Goal: Task Accomplishment & Management: Manage account settings

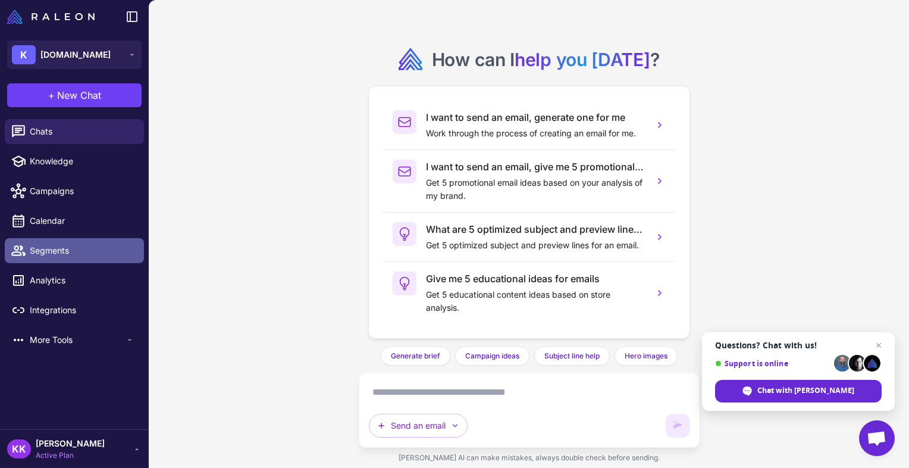
click at [55, 250] on span "Segments" at bounding box center [82, 250] width 105 height 13
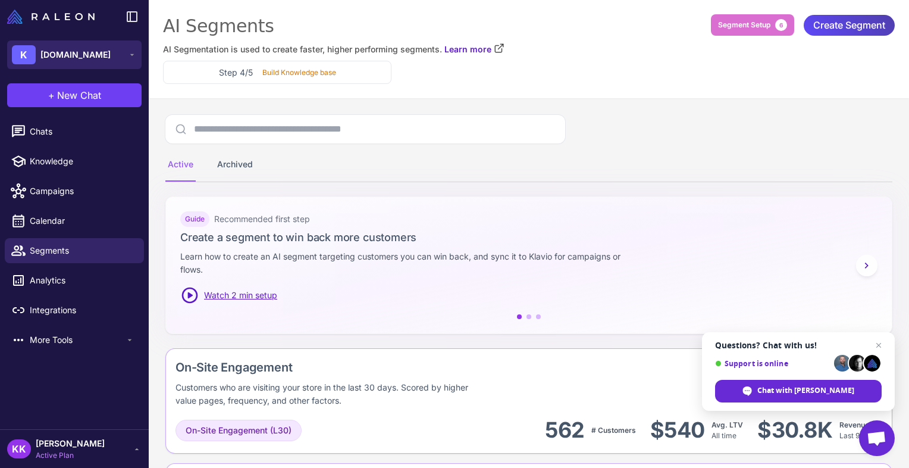
click at [112, 51] on button "K [DOMAIN_NAME]" at bounding box center [74, 54] width 134 height 29
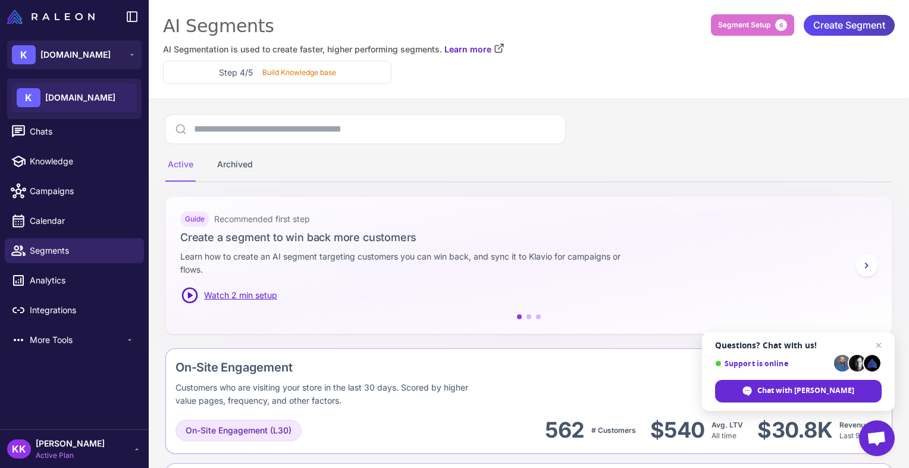
click at [103, 87] on div "K [DOMAIN_NAME]" at bounding box center [74, 97] width 125 height 29
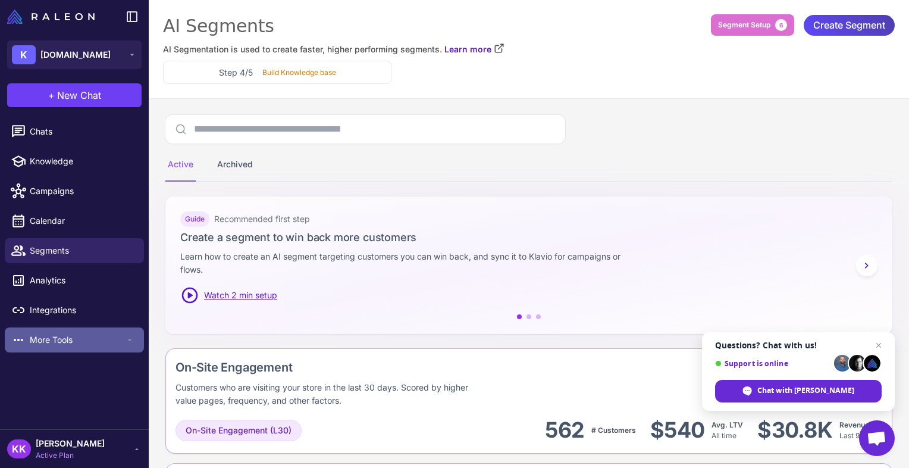
click at [73, 341] on span "More Tools" at bounding box center [77, 339] width 95 height 13
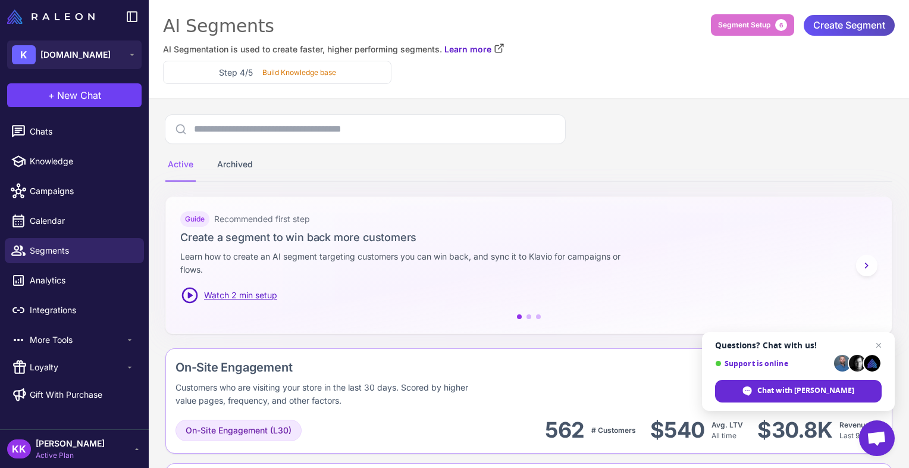
click at [842, 26] on span "Create Segment" at bounding box center [849, 25] width 72 height 21
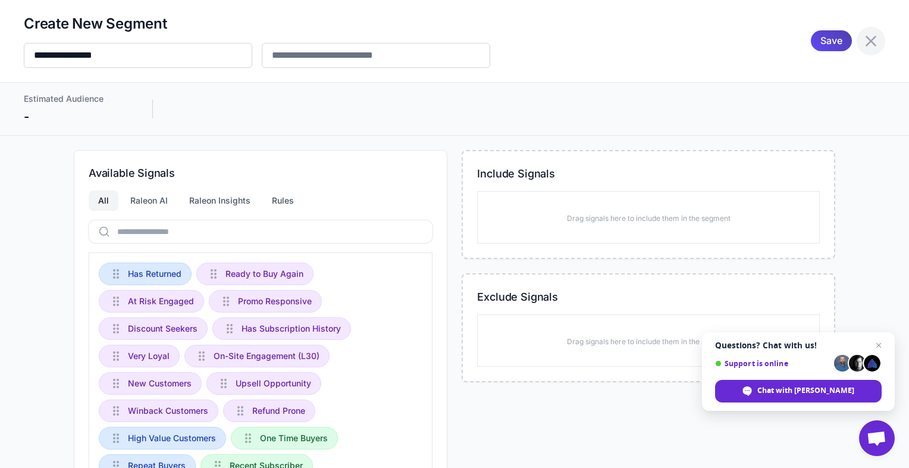
click at [861, 39] on icon at bounding box center [870, 41] width 19 height 19
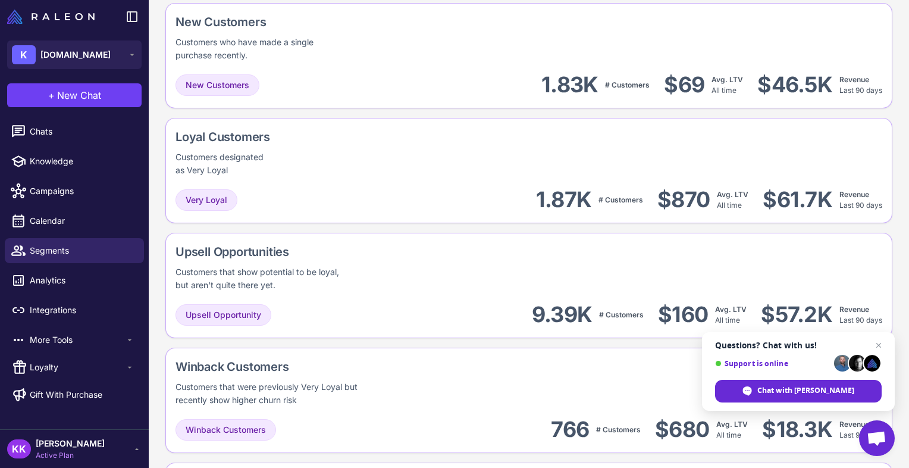
scroll to position [1732, 0]
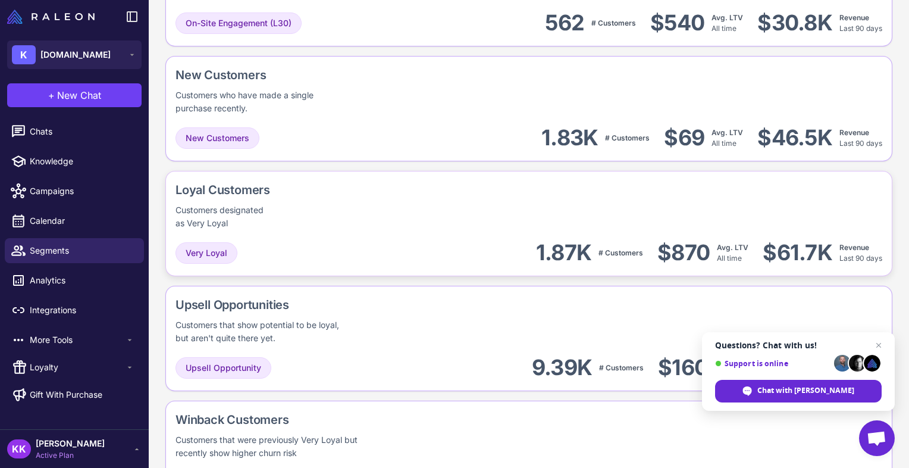
click at [233, 208] on div "Customers designated as Very Loyal" at bounding box center [222, 216] width 95 height 26
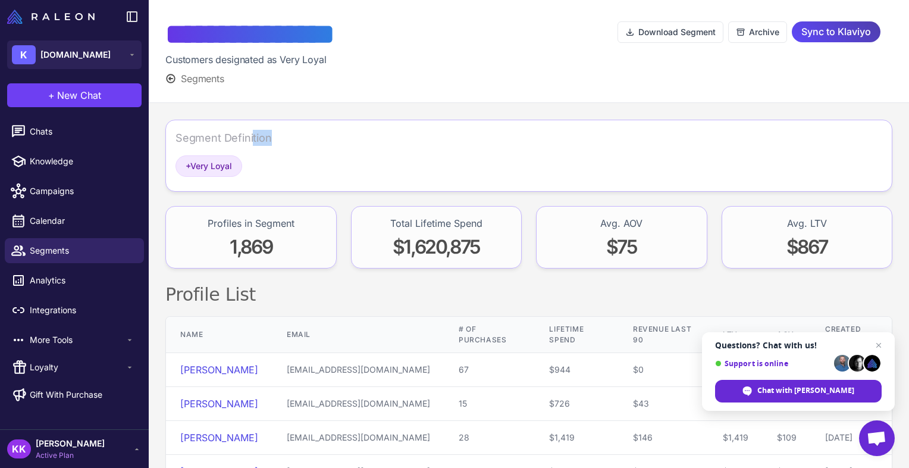
drag, startPoint x: 297, startPoint y: 131, endPoint x: 250, endPoint y: 142, distance: 48.1
click at [250, 142] on div "Segment Definition" at bounding box center [528, 143] width 707 height 26
click at [231, 142] on div "Segment Definition" at bounding box center [223, 138] width 96 height 16
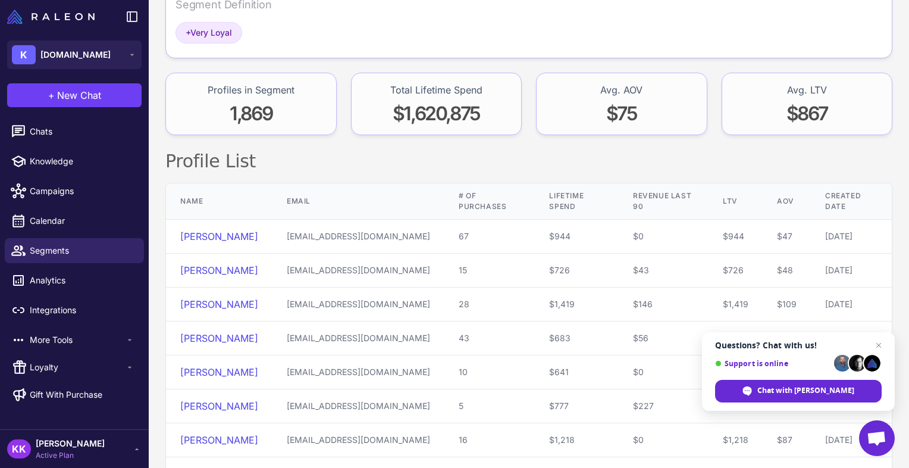
scroll to position [111, 0]
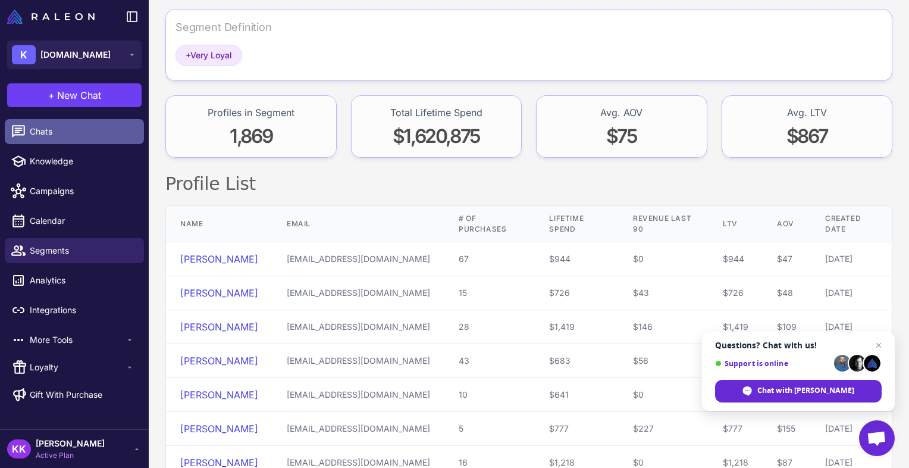
click at [92, 134] on span "Chats" at bounding box center [82, 131] width 105 height 13
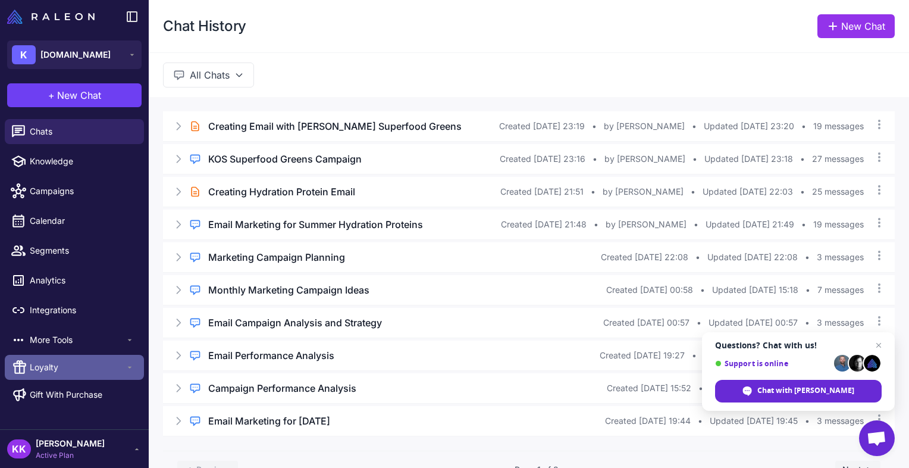
click at [99, 370] on span "Loyalty" at bounding box center [77, 366] width 95 height 13
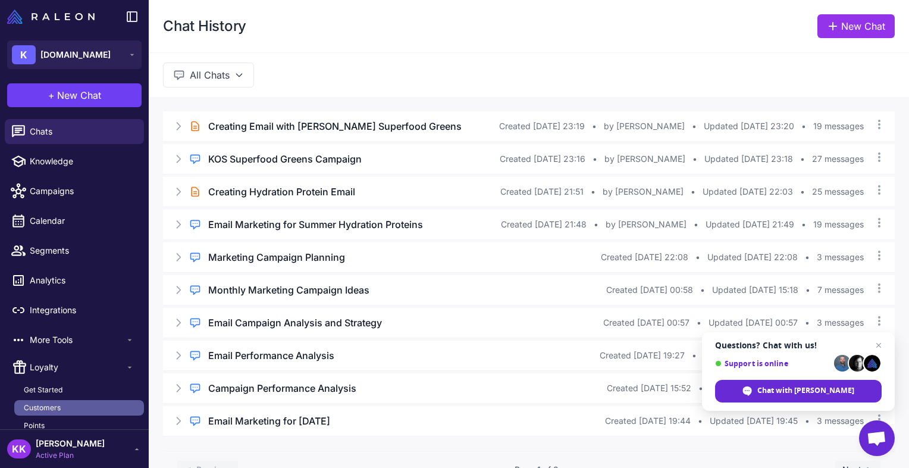
click at [95, 410] on link "Customers" at bounding box center [79, 407] width 130 height 15
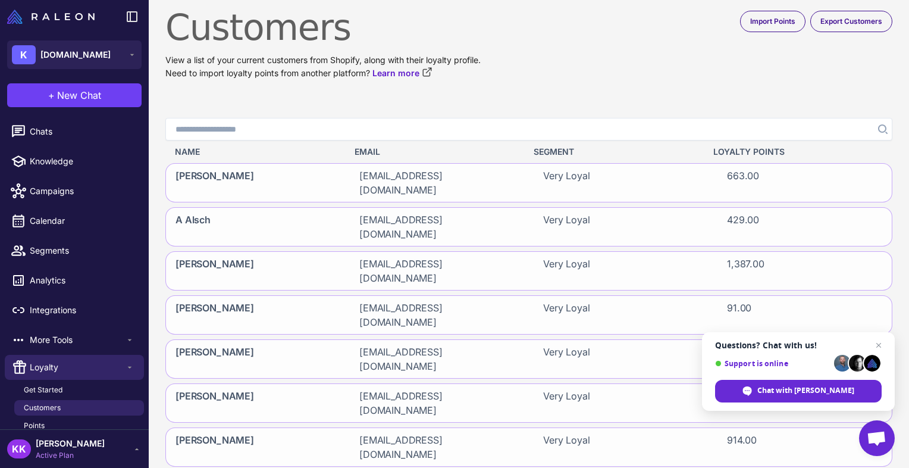
scroll to position [14, 0]
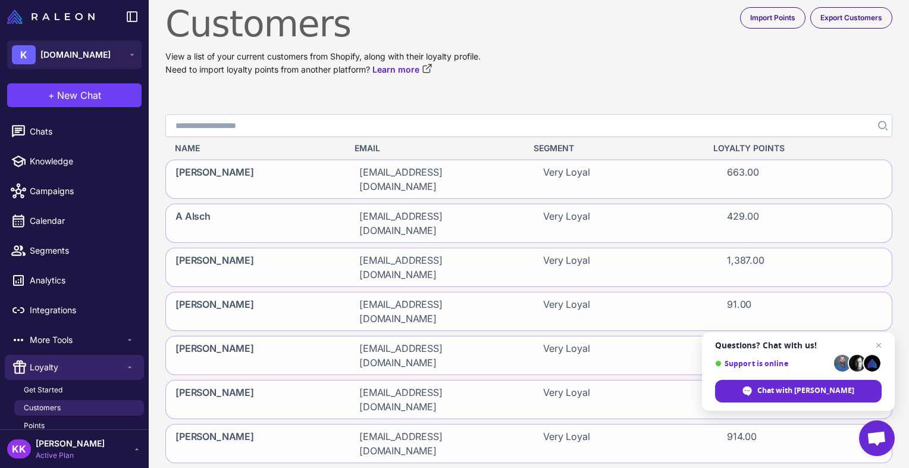
click at [352, 134] on input "Search" at bounding box center [528, 125] width 727 height 23
paste input "**********"
type input "**********"
click at [878, 123] on icon "Search" at bounding box center [882, 125] width 8 height 8
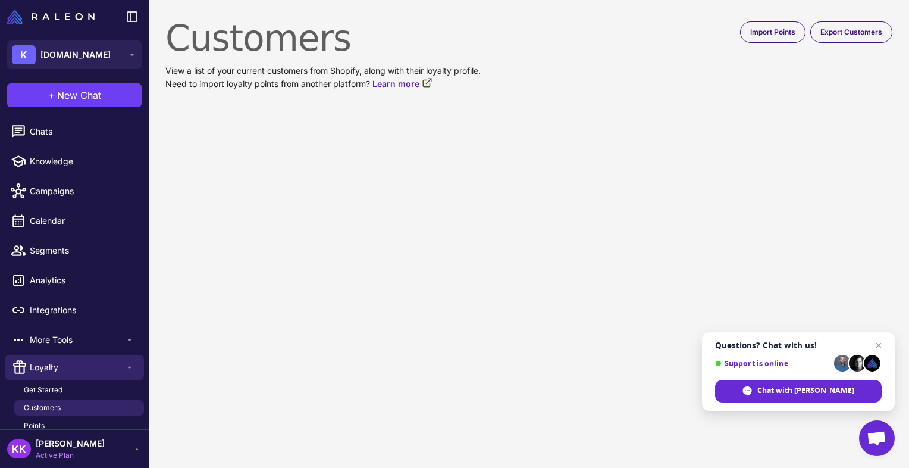
scroll to position [0, 0]
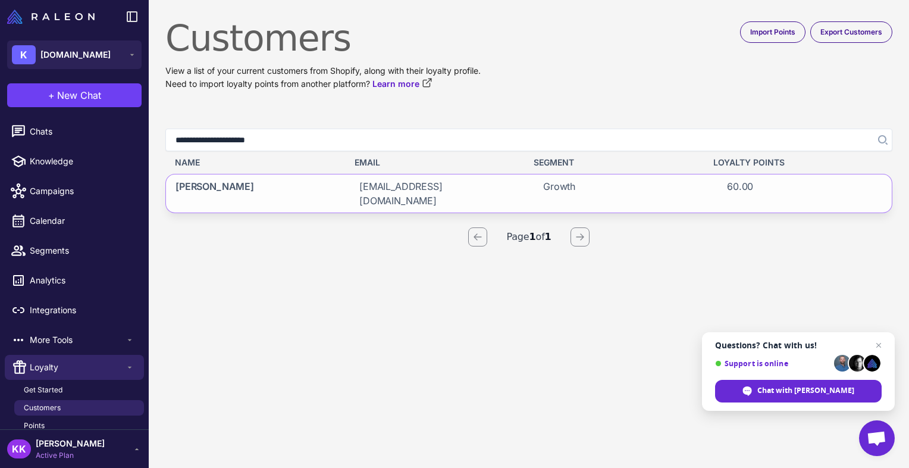
click at [564, 190] on span "Growth" at bounding box center [559, 193] width 32 height 29
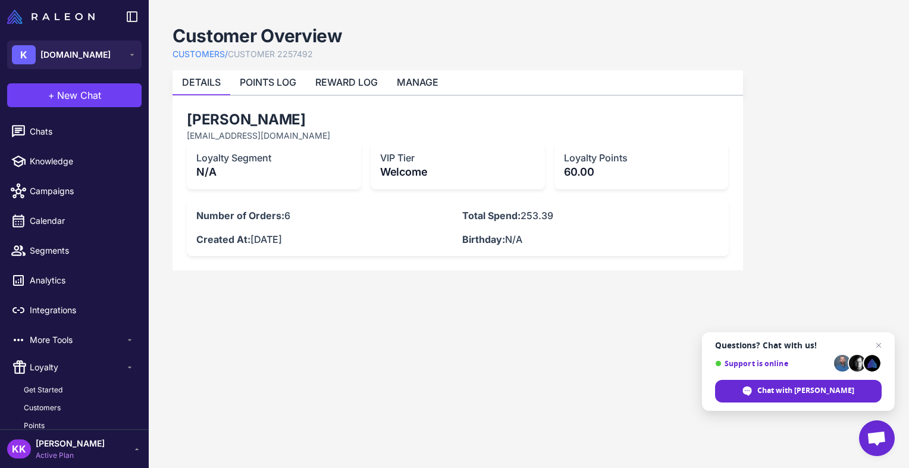
click at [571, 157] on h3 "Loyalty Points" at bounding box center [641, 158] width 155 height 12
click at [575, 172] on p "60.00" at bounding box center [641, 172] width 155 height 16
click at [412, 79] on link "MANAGE" at bounding box center [418, 82] width 42 height 12
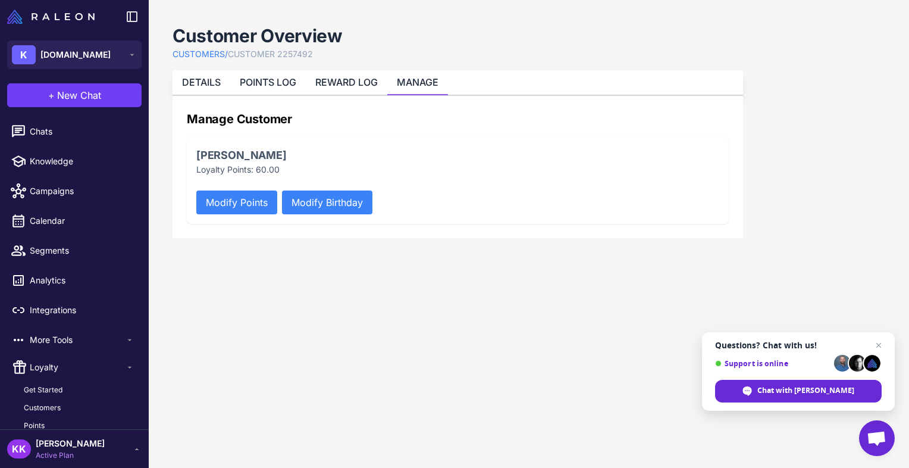
click at [252, 199] on button "Modify Points" at bounding box center [236, 202] width 81 height 24
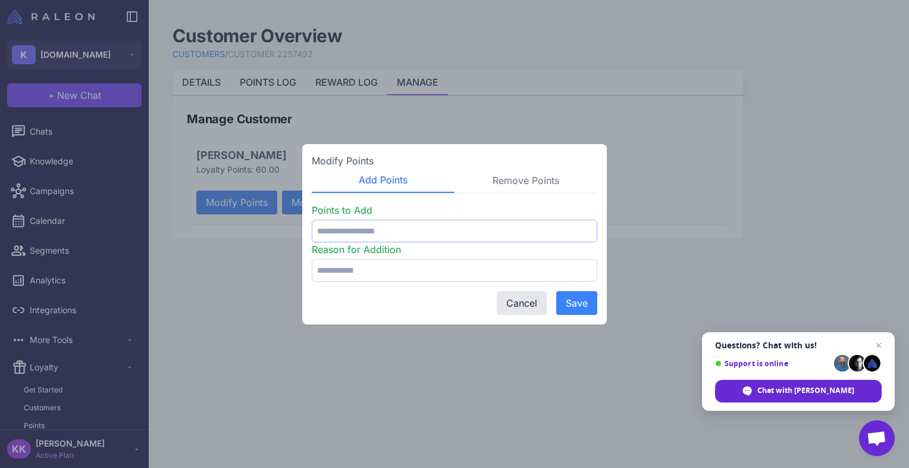
click at [353, 230] on input "number" at bounding box center [455, 230] width 286 height 23
type input "***"
click at [478, 271] on input "text" at bounding box center [455, 270] width 286 height 23
click at [476, 269] on input "**********" at bounding box center [455, 270] width 286 height 23
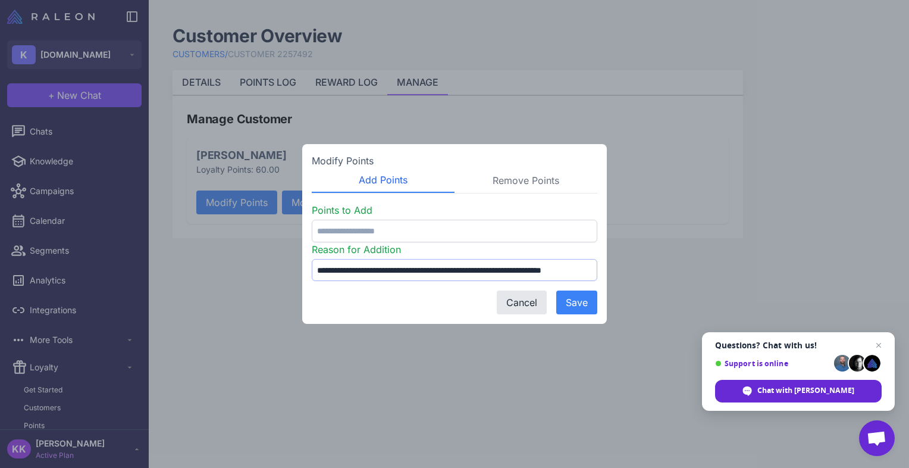
scroll to position [0, 26]
type input "**********"
click at [578, 299] on button "Save" at bounding box center [576, 302] width 41 height 24
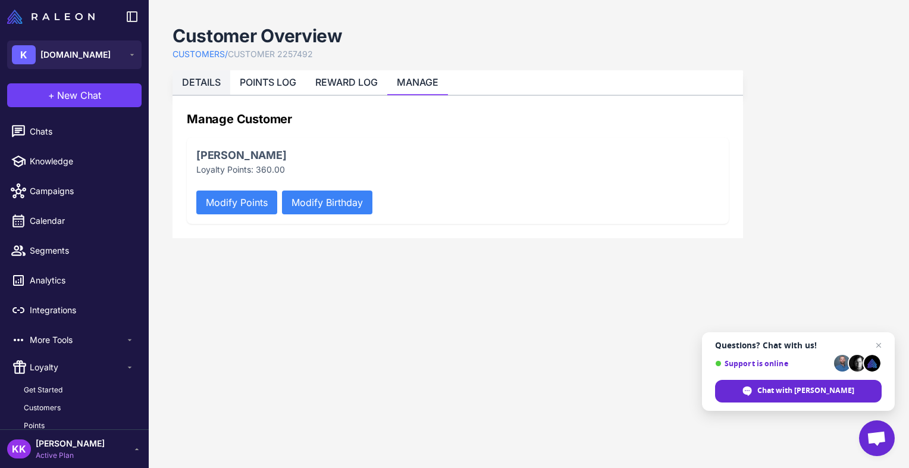
click at [221, 81] on li "DETAILS" at bounding box center [202, 82] width 58 height 24
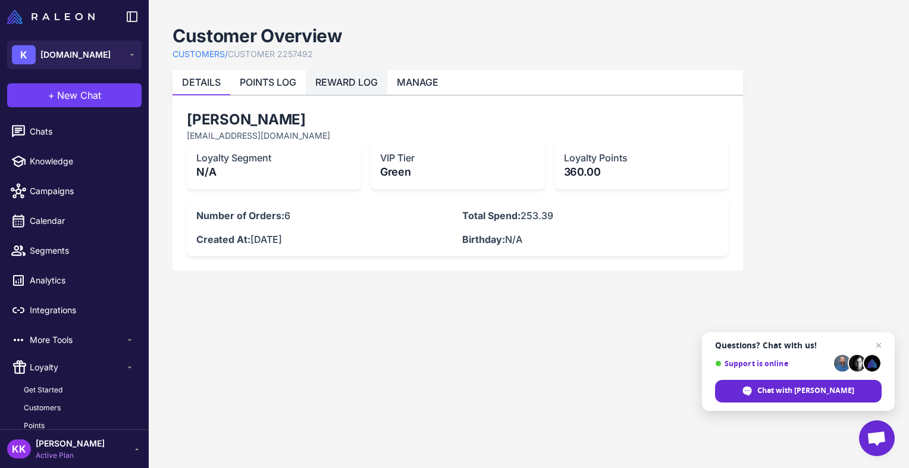
click at [327, 85] on link "REWARD LOG" at bounding box center [346, 82] width 62 height 12
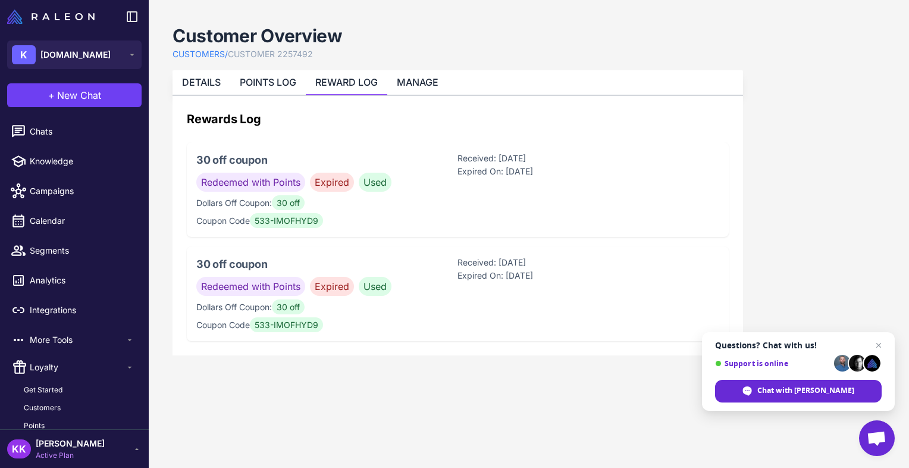
click at [291, 179] on span "Redeemed with Points" at bounding box center [250, 182] width 109 height 19
click at [283, 87] on link "POINTS LOG" at bounding box center [268, 82] width 57 height 12
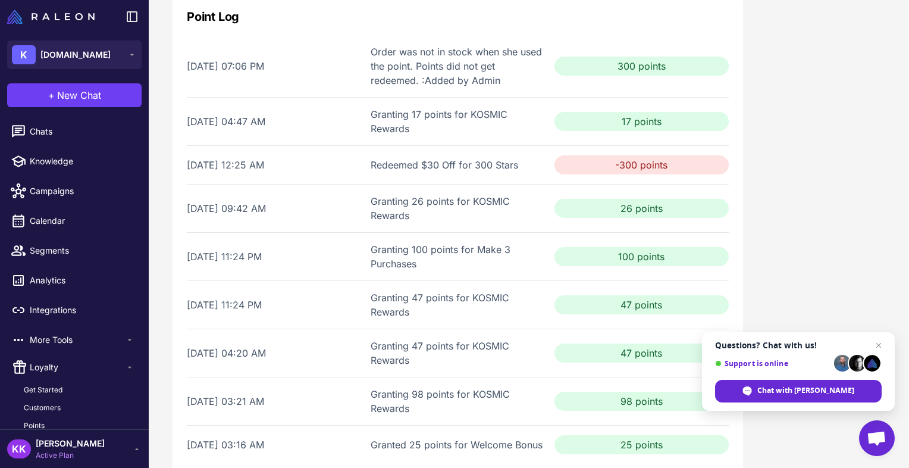
scroll to position [12, 0]
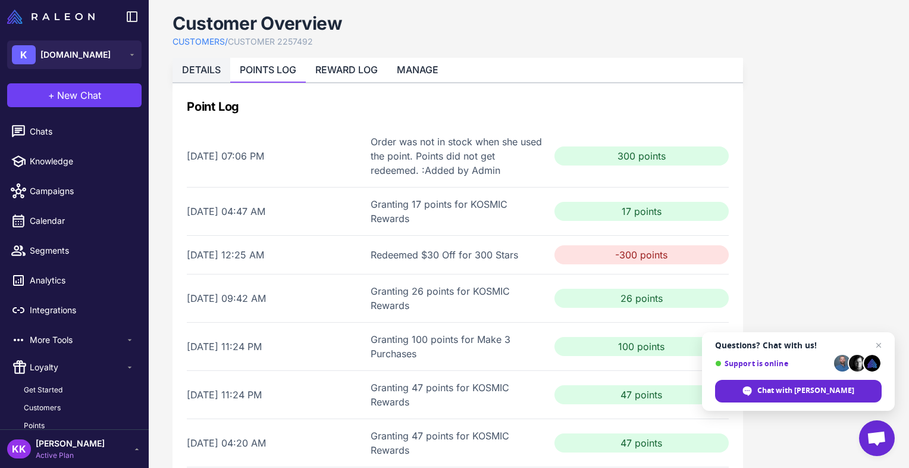
click at [209, 64] on link "DETAILS" at bounding box center [201, 70] width 39 height 12
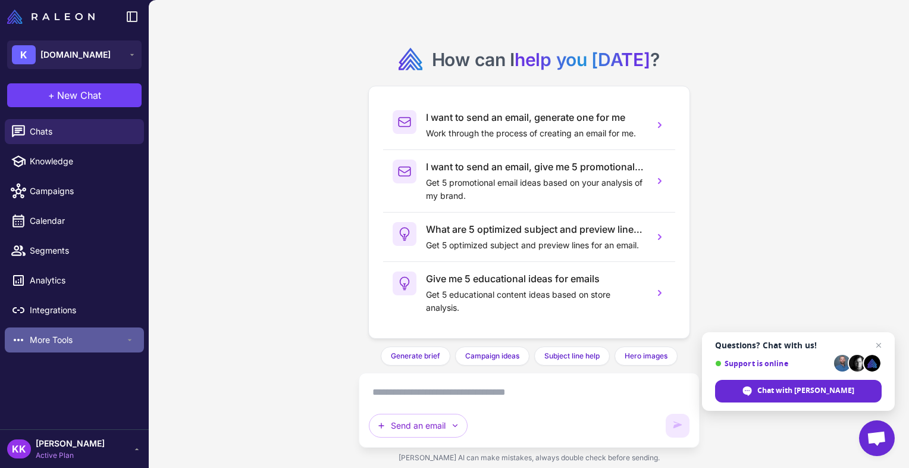
click at [133, 344] on div "More Tools" at bounding box center [74, 339] width 139 height 25
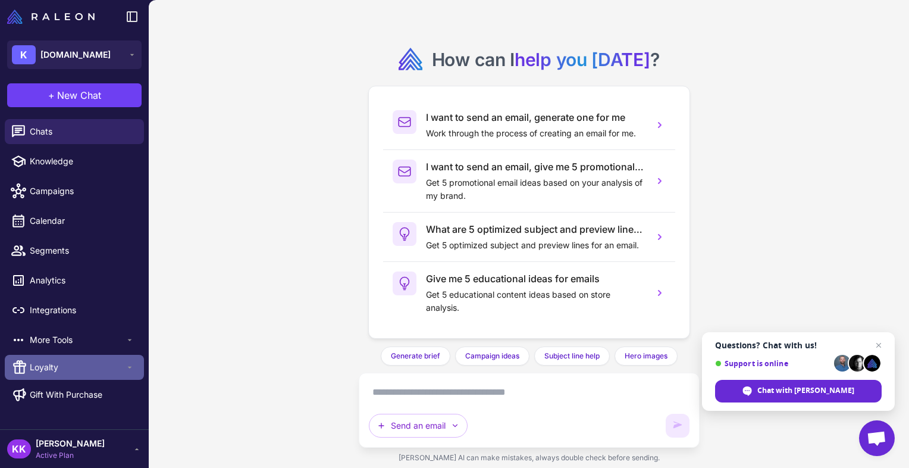
click at [98, 369] on span "Loyalty" at bounding box center [77, 366] width 95 height 13
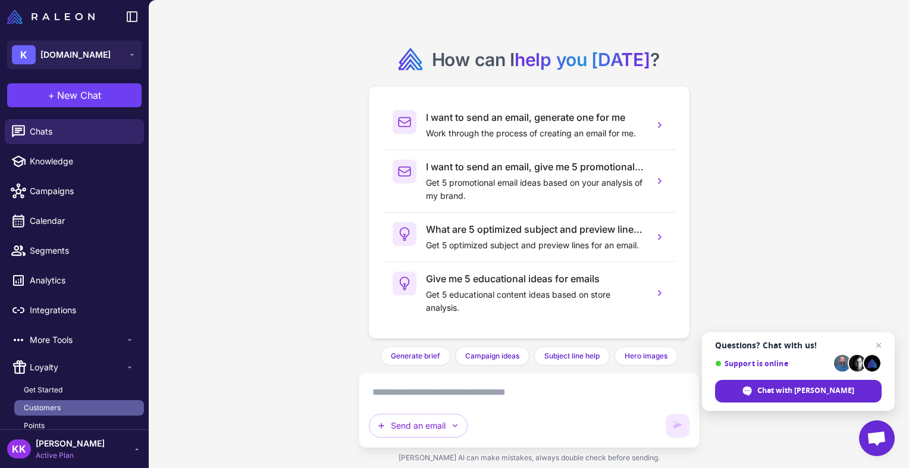
click at [75, 406] on link "Customers" at bounding box center [79, 407] width 130 height 15
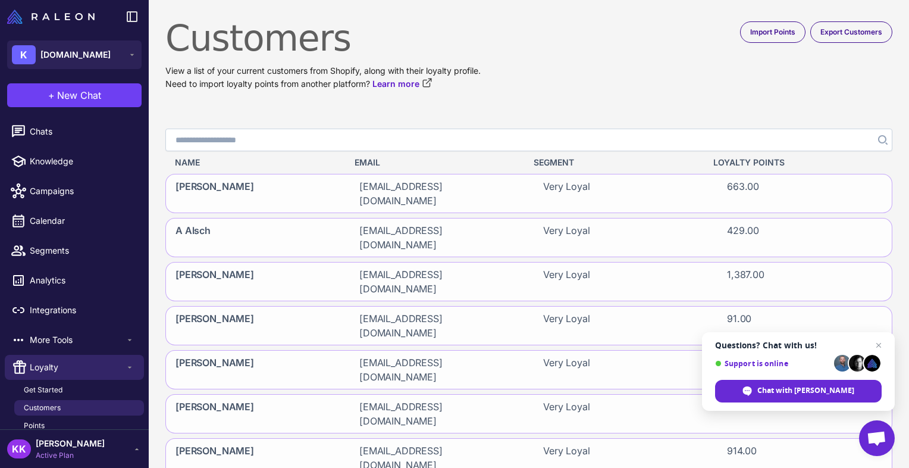
click at [268, 139] on input "Search" at bounding box center [528, 139] width 727 height 23
paste input "**********"
type input "**********"
click button "Search" at bounding box center [881, 139] width 21 height 23
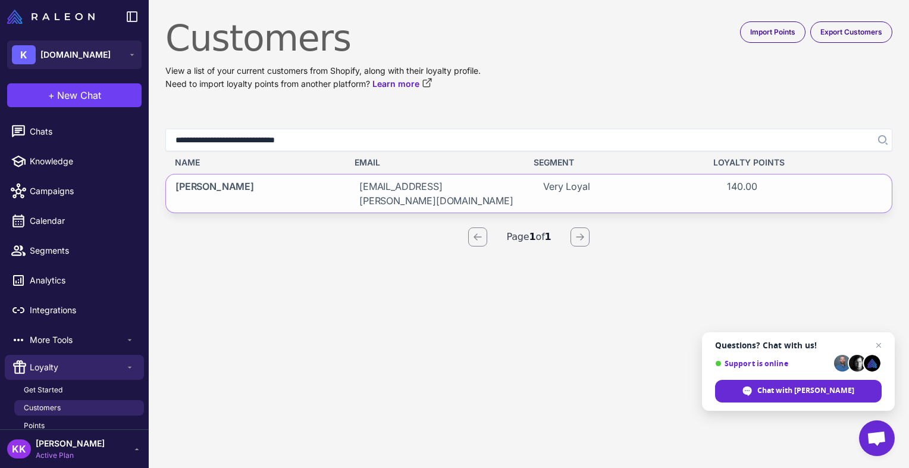
click at [270, 180] on div "Megan Williams" at bounding box center [253, 193] width 174 height 38
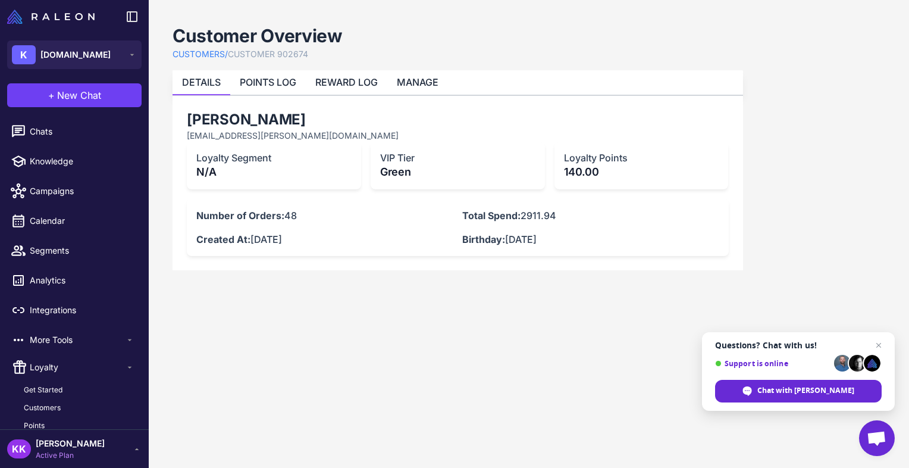
click at [588, 168] on p "140.00" at bounding box center [641, 172] width 155 height 16
click at [431, 81] on link "MANAGE" at bounding box center [418, 82] width 42 height 12
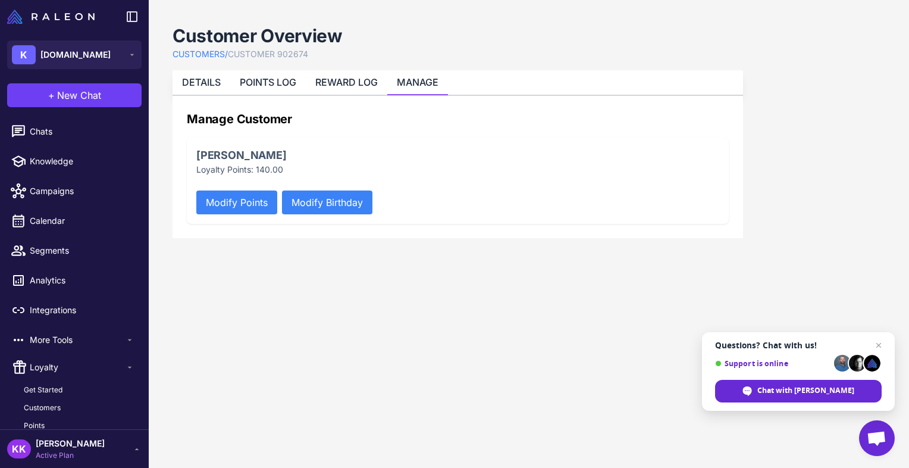
click at [424, 81] on link "MANAGE" at bounding box center [418, 82] width 42 height 12
click at [236, 201] on button "Modify Points" at bounding box center [236, 202] width 81 height 24
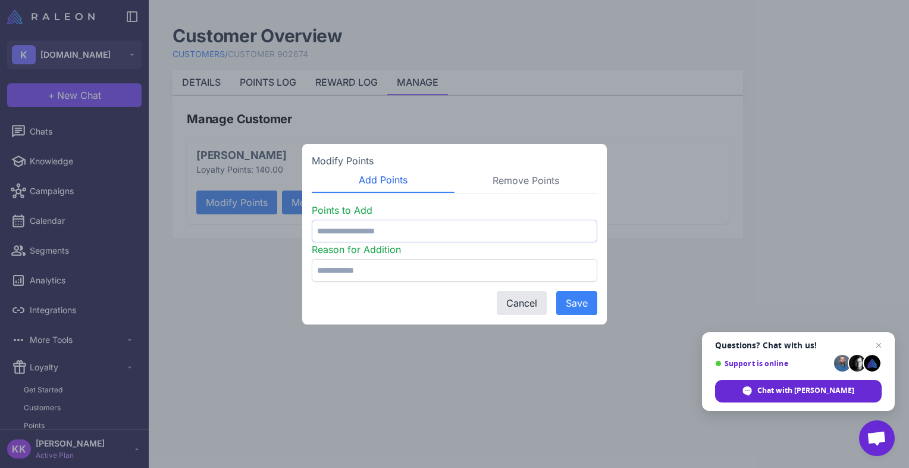
click at [384, 228] on input "number" at bounding box center [455, 230] width 286 height 23
type input "***"
click at [413, 272] on input "text" at bounding box center [455, 270] width 286 height 23
type input "**********"
click at [576, 302] on button "Save" at bounding box center [576, 303] width 41 height 24
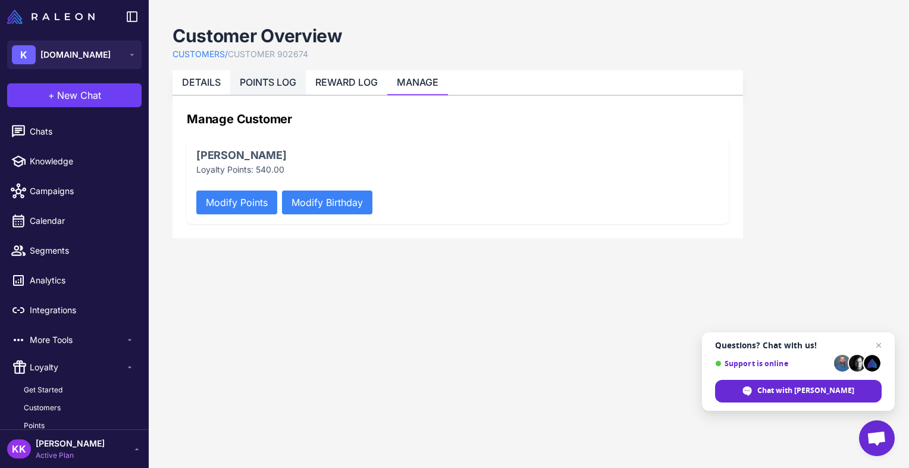
click at [274, 81] on link "POINTS LOG" at bounding box center [268, 82] width 57 height 12
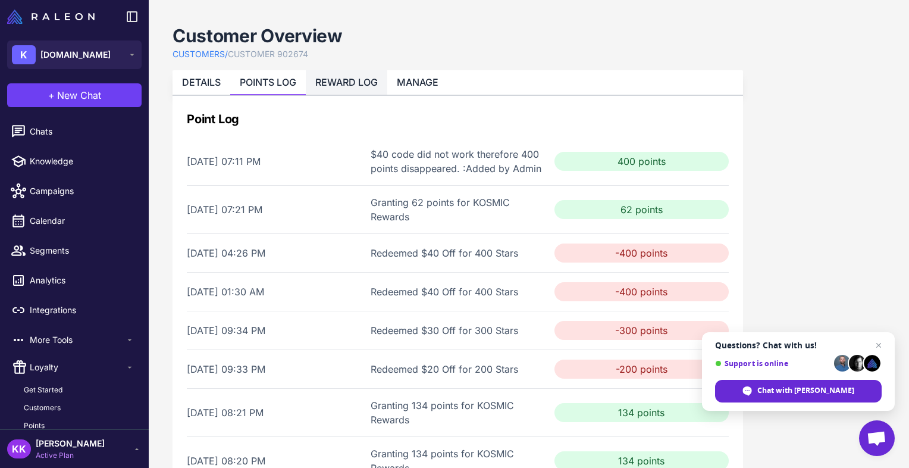
click at [334, 82] on link "REWARD LOG" at bounding box center [346, 82] width 62 height 12
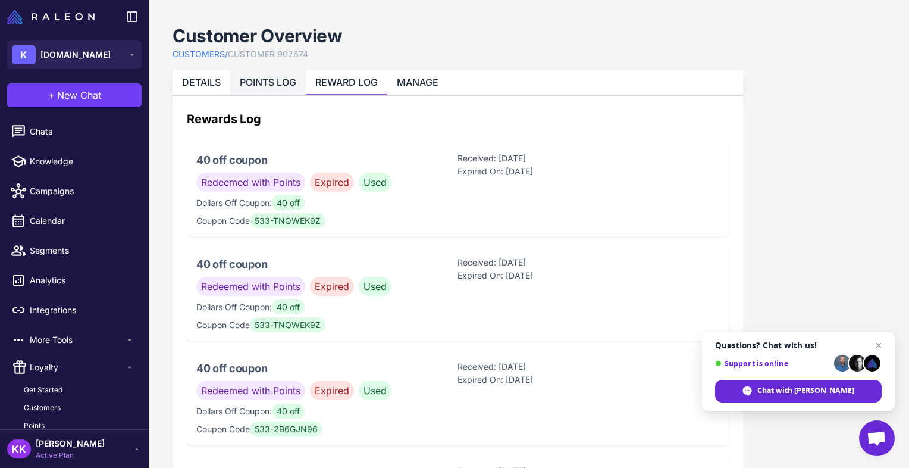
click at [283, 81] on link "POINTS LOG" at bounding box center [268, 82] width 57 height 12
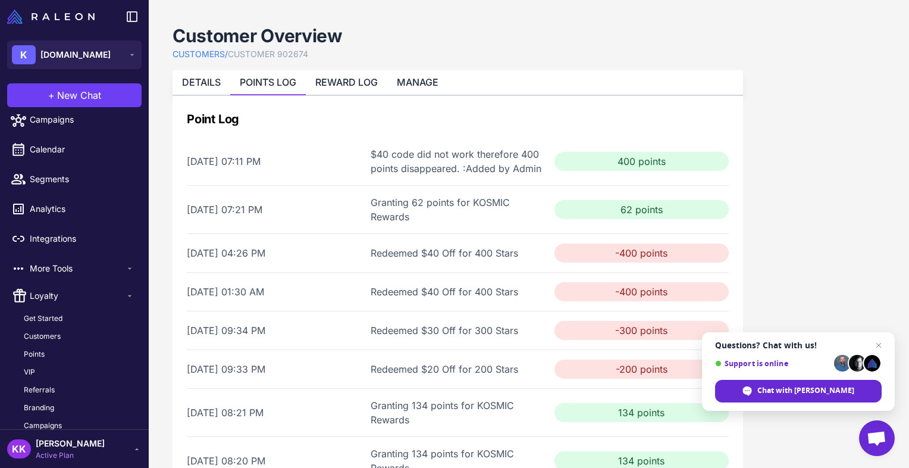
scroll to position [76, 0]
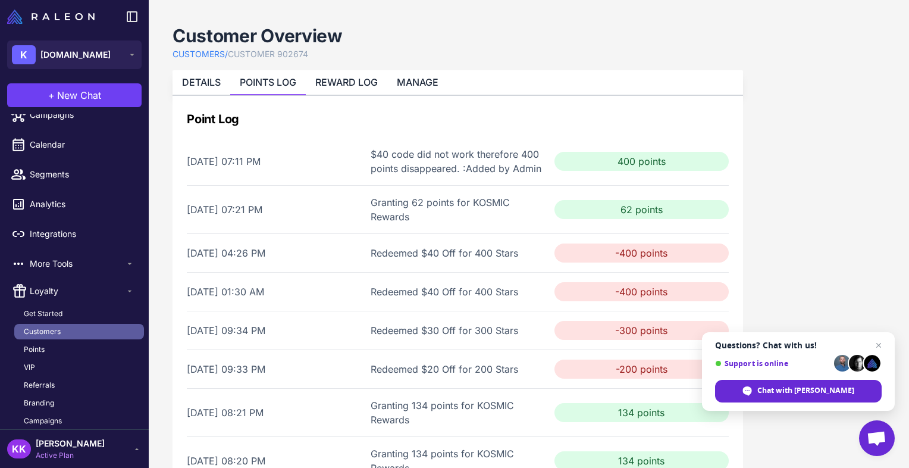
click at [62, 328] on link "Customers" at bounding box center [79, 331] width 130 height 15
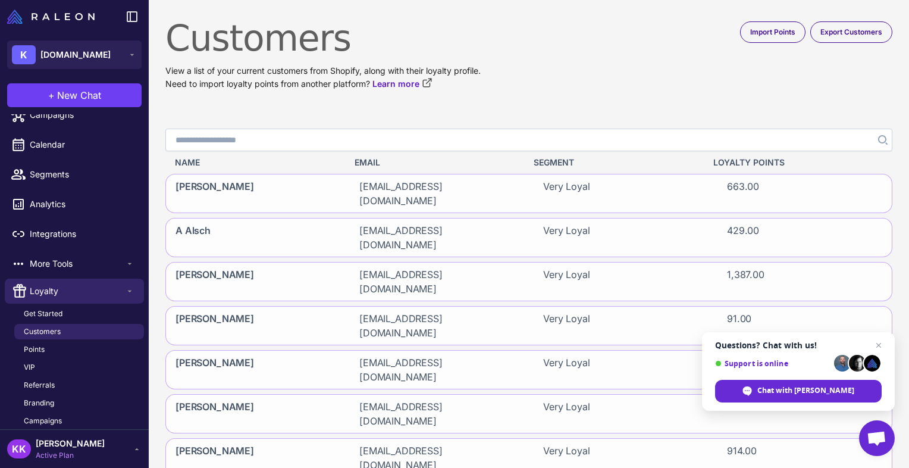
click at [360, 140] on input "Search" at bounding box center [528, 139] width 727 height 23
paste input "**********"
type input "**********"
click button "Search" at bounding box center [881, 139] width 21 height 23
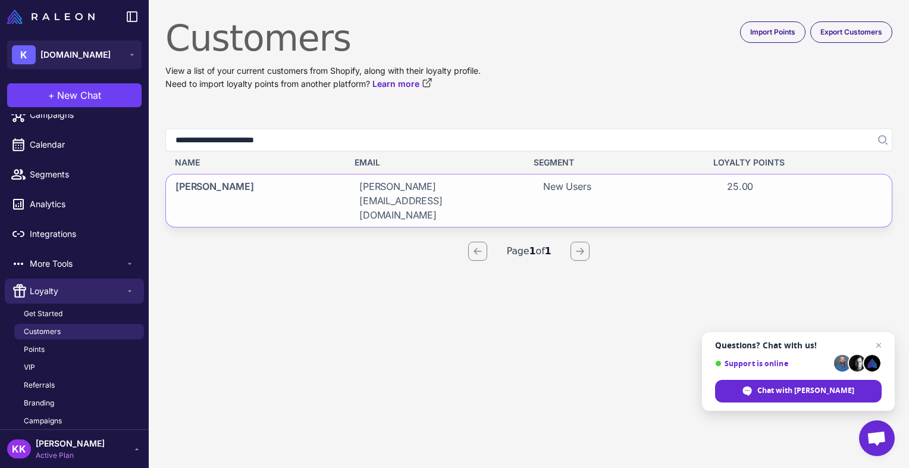
click at [398, 179] on span "aimee@centralpabuilder.com" at bounding box center [436, 200] width 155 height 43
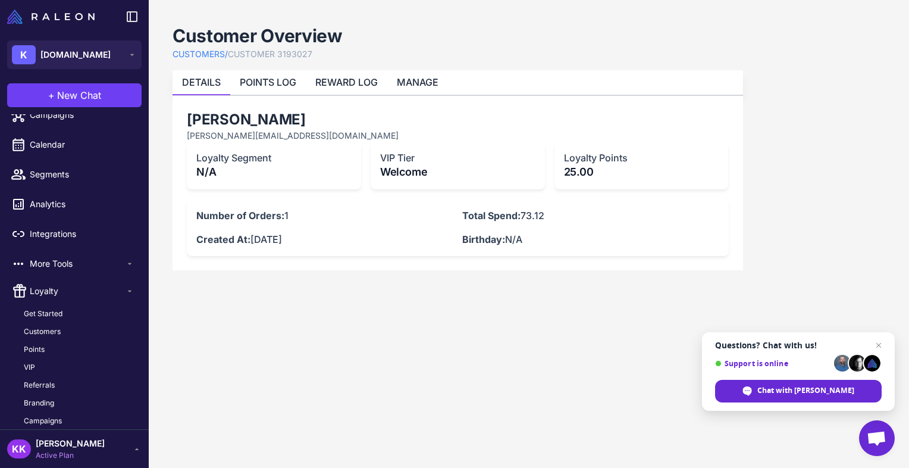
click at [594, 168] on p "25.00" at bounding box center [641, 172] width 155 height 16
click at [352, 86] on link "REWARD LOG" at bounding box center [346, 82] width 62 height 12
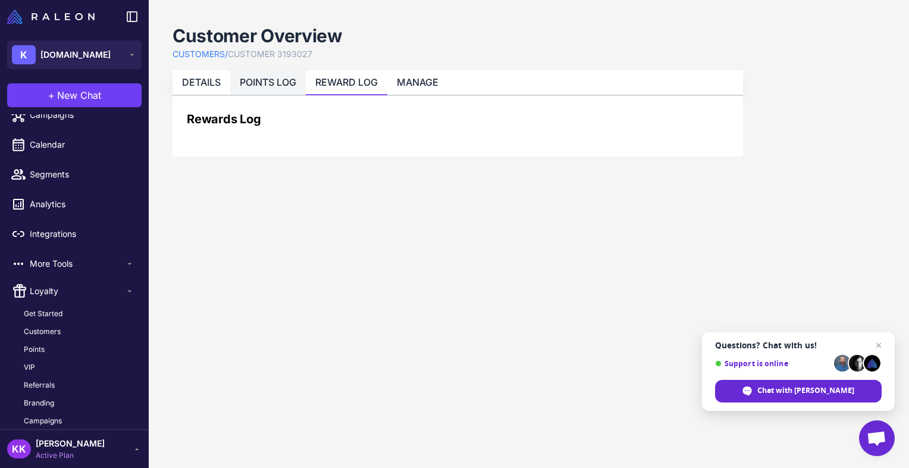
click at [281, 74] on li "POINTS LOG" at bounding box center [268, 82] width 76 height 24
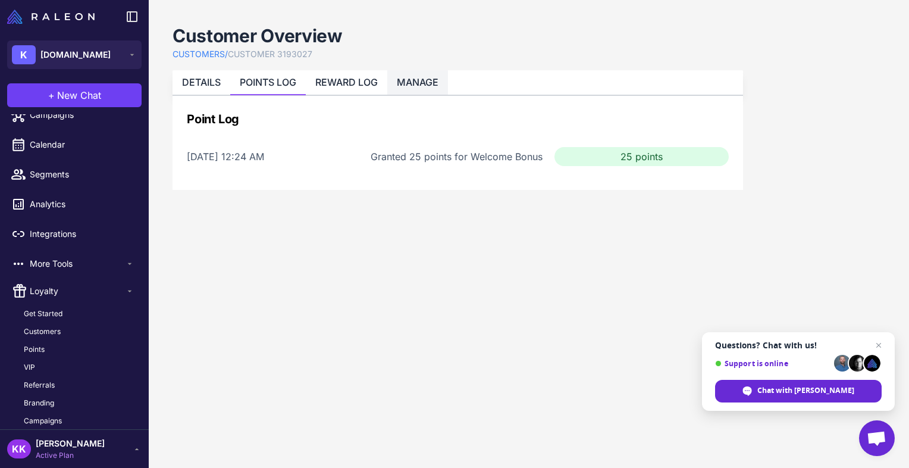
click at [409, 79] on link "MANAGE" at bounding box center [418, 82] width 42 height 12
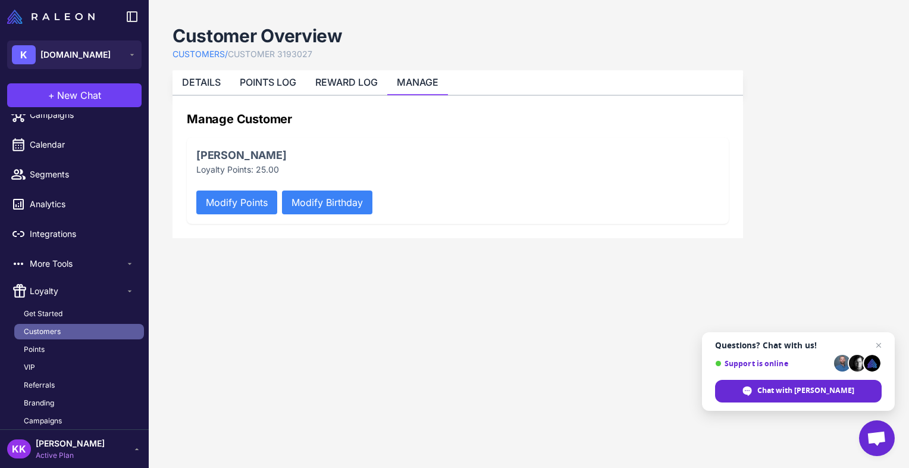
click at [54, 331] on span "Customers" at bounding box center [42, 331] width 37 height 11
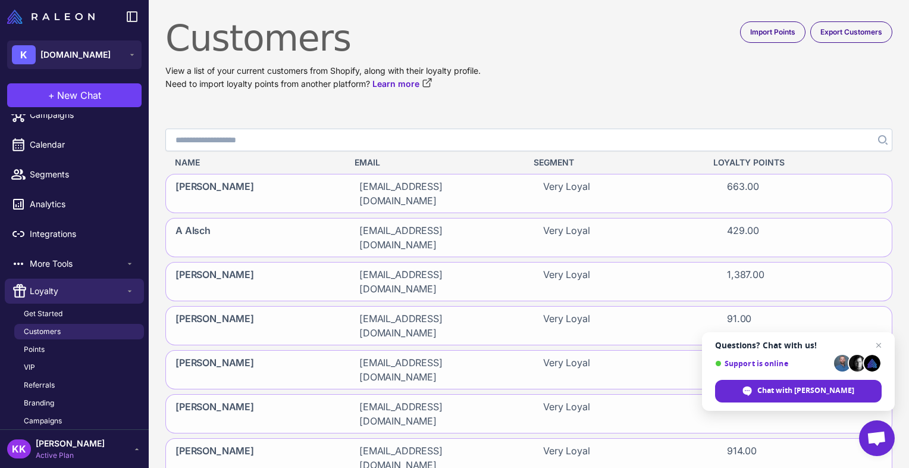
click at [263, 141] on input "Search" at bounding box center [528, 139] width 727 height 23
paste input "**********"
type input "**********"
click button "Search" at bounding box center [881, 139] width 21 height 23
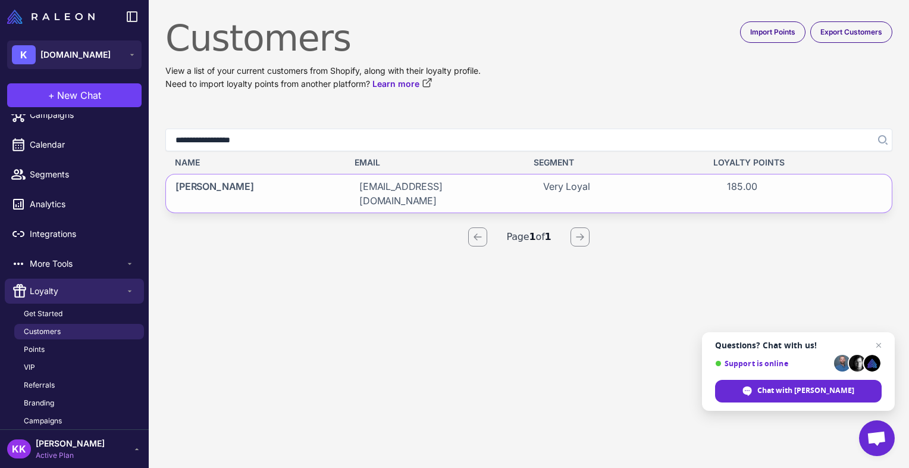
click at [278, 185] on div "Celeste McCormick" at bounding box center [253, 193] width 174 height 38
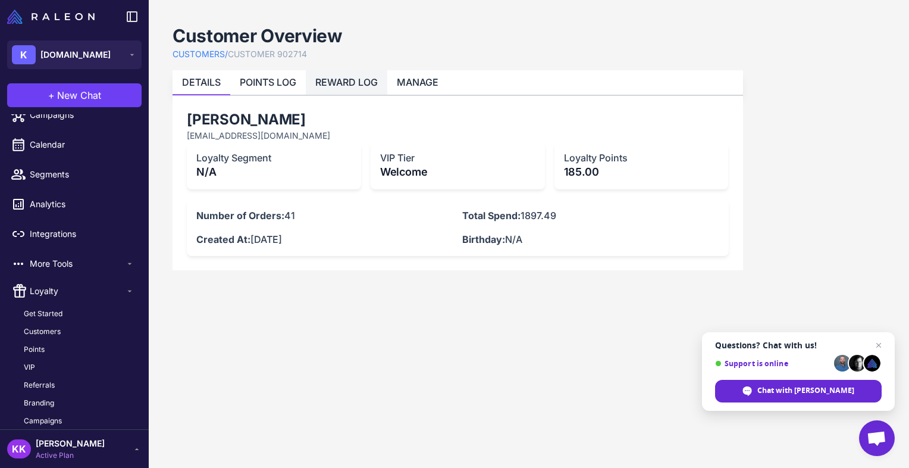
click at [352, 77] on link "REWARD LOG" at bounding box center [346, 82] width 62 height 12
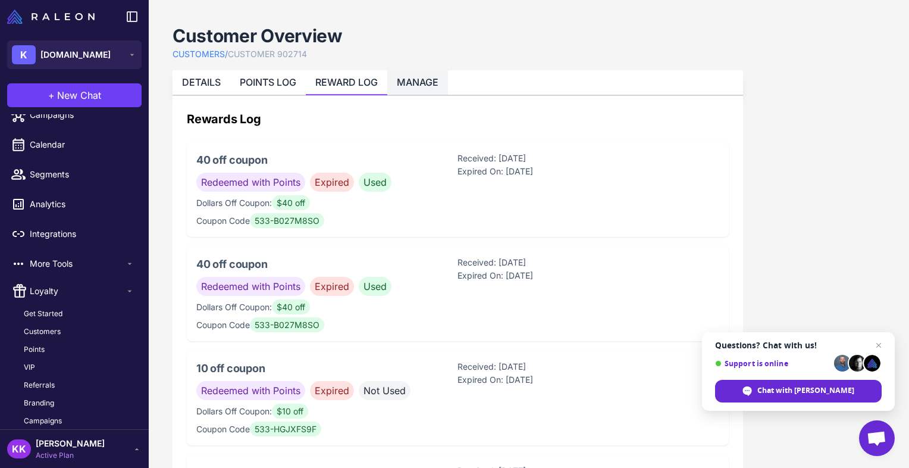
click at [407, 80] on link "MANAGE" at bounding box center [418, 82] width 42 height 12
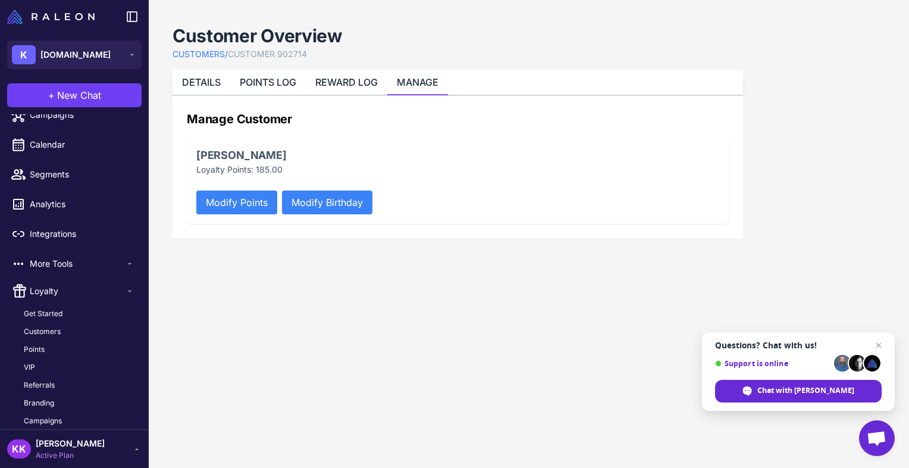
click at [251, 201] on button "Modify Points" at bounding box center [236, 202] width 81 height 24
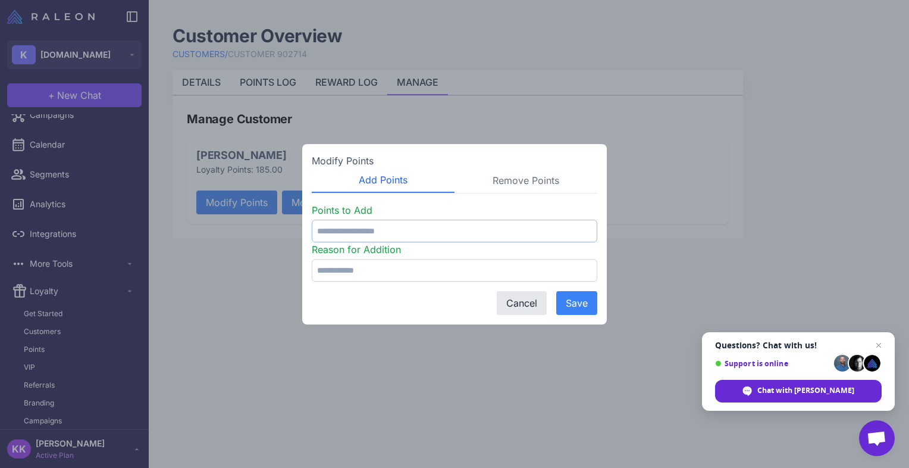
click at [348, 226] on input "number" at bounding box center [455, 230] width 286 height 23
type input "***"
click at [463, 268] on input "text" at bounding box center [455, 270] width 286 height 23
type input "**********"
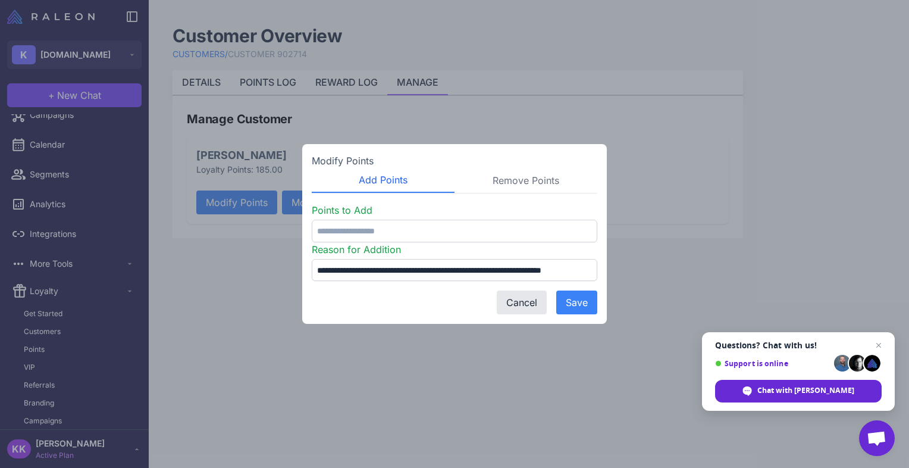
scroll to position [0, 0]
click at [580, 293] on button "Save" at bounding box center [576, 302] width 41 height 24
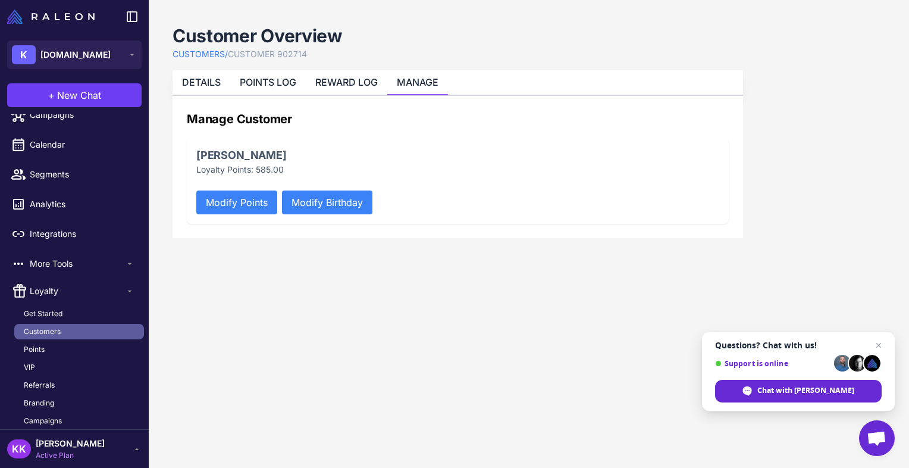
click at [48, 332] on span "Customers" at bounding box center [42, 331] width 37 height 11
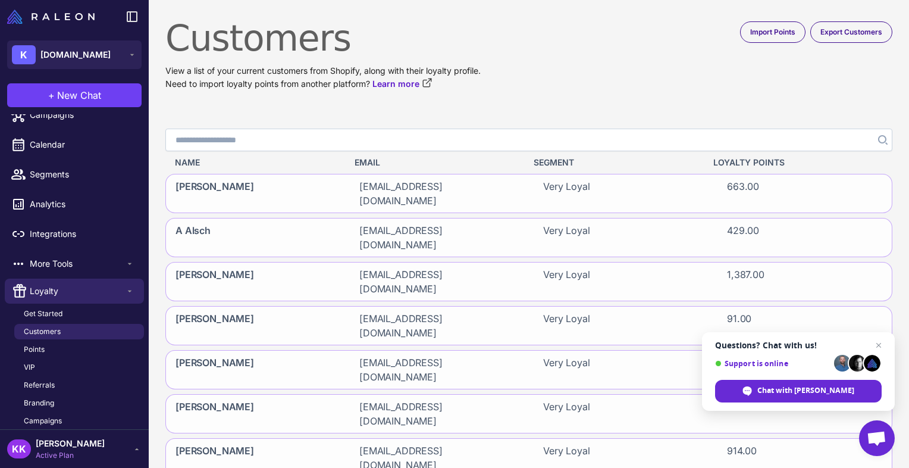
click at [290, 146] on input "Search" at bounding box center [528, 139] width 727 height 23
paste input "**********"
type input "**********"
click button "Search" at bounding box center [881, 139] width 21 height 23
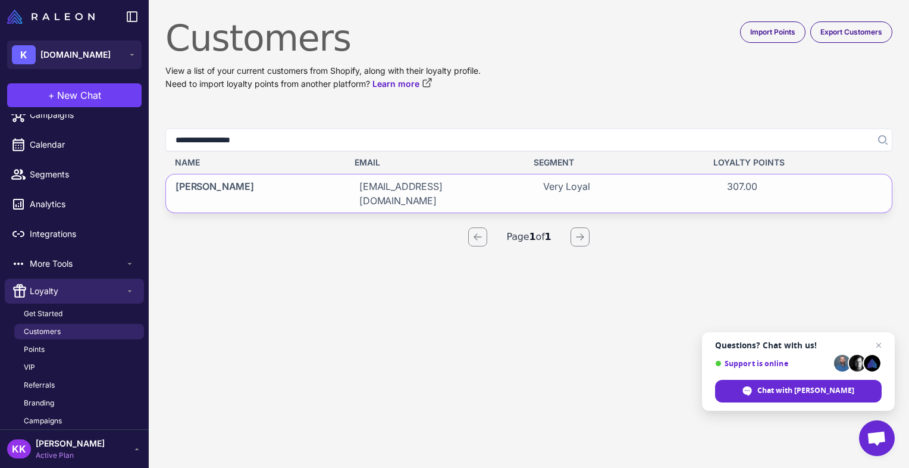
click at [266, 182] on div "Marian Rabe" at bounding box center [253, 193] width 174 height 38
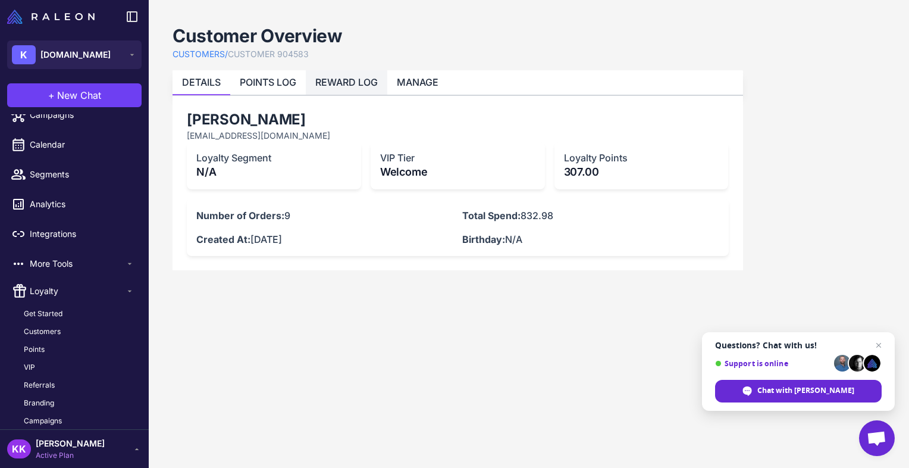
click at [336, 80] on link "REWARD LOG" at bounding box center [346, 82] width 62 height 12
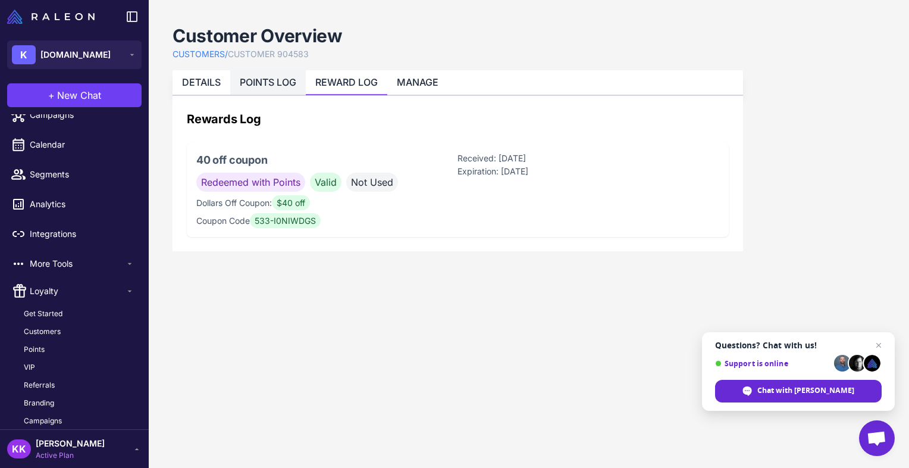
click at [276, 80] on link "POINTS LOG" at bounding box center [268, 82] width 57 height 12
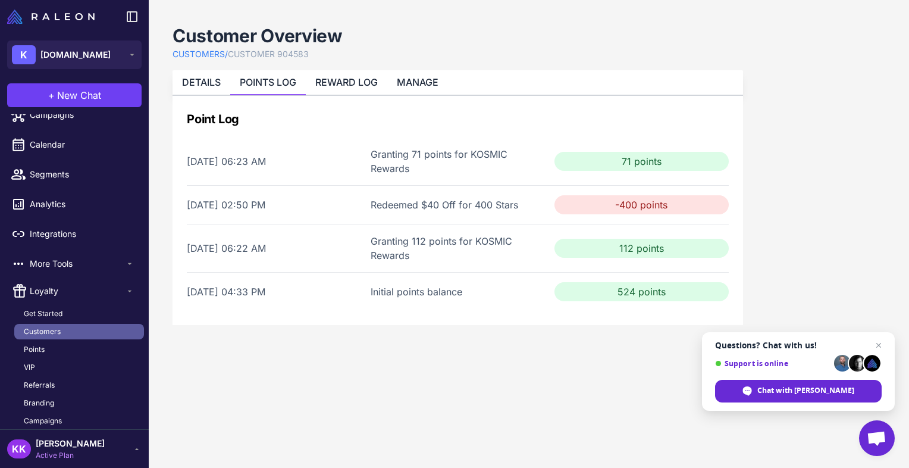
click at [59, 330] on span "Customers" at bounding box center [42, 331] width 37 height 11
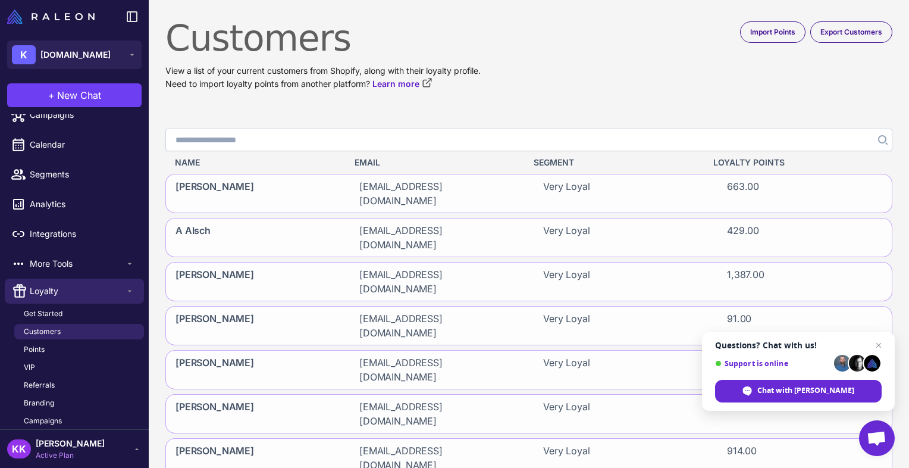
click at [309, 144] on input "Search" at bounding box center [528, 139] width 727 height 23
paste input "**********"
type input "**********"
click button "Search" at bounding box center [881, 139] width 21 height 23
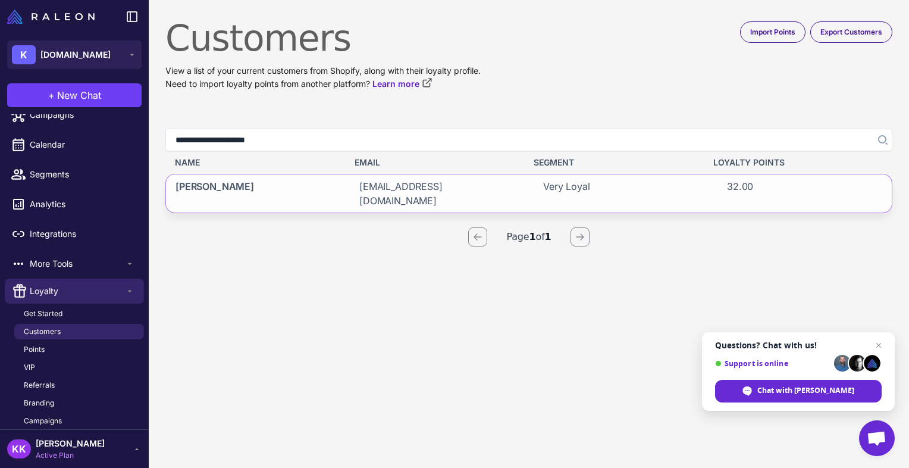
click at [294, 193] on div "APRIL FREEMAN" at bounding box center [253, 193] width 174 height 38
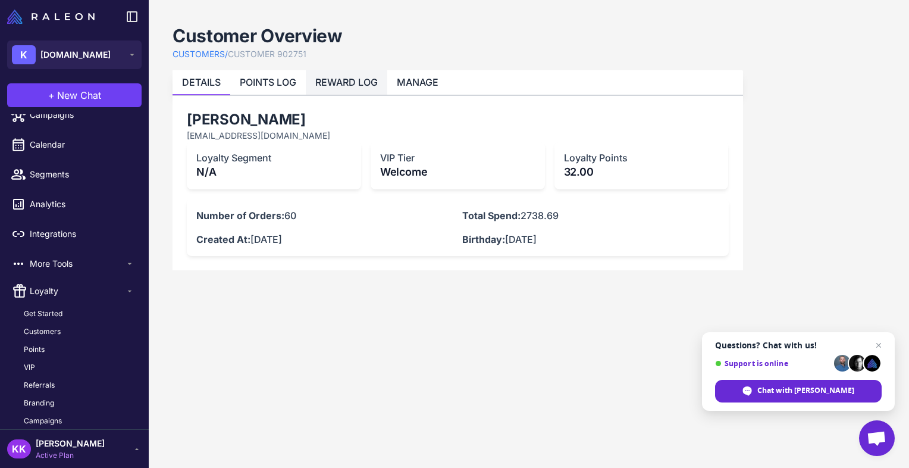
click at [360, 77] on link "REWARD LOG" at bounding box center [346, 82] width 62 height 12
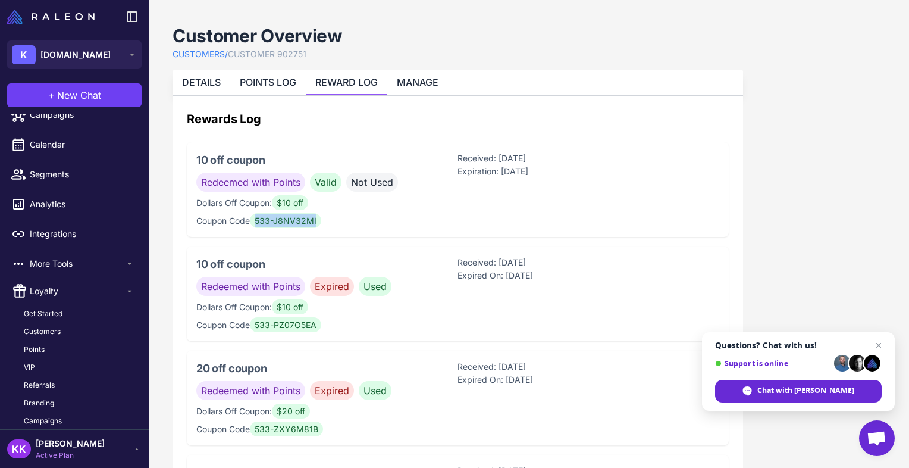
drag, startPoint x: 258, startPoint y: 221, endPoint x: 319, endPoint y: 223, distance: 61.3
click at [319, 223] on span "533-J8NV32MI" at bounding box center [285, 220] width 71 height 15
click at [293, 222] on span "533-J8NV32MI" at bounding box center [285, 220] width 71 height 15
click at [273, 220] on span "533-J8NV32MI" at bounding box center [285, 220] width 71 height 15
drag, startPoint x: 273, startPoint y: 220, endPoint x: 290, endPoint y: 221, distance: 17.3
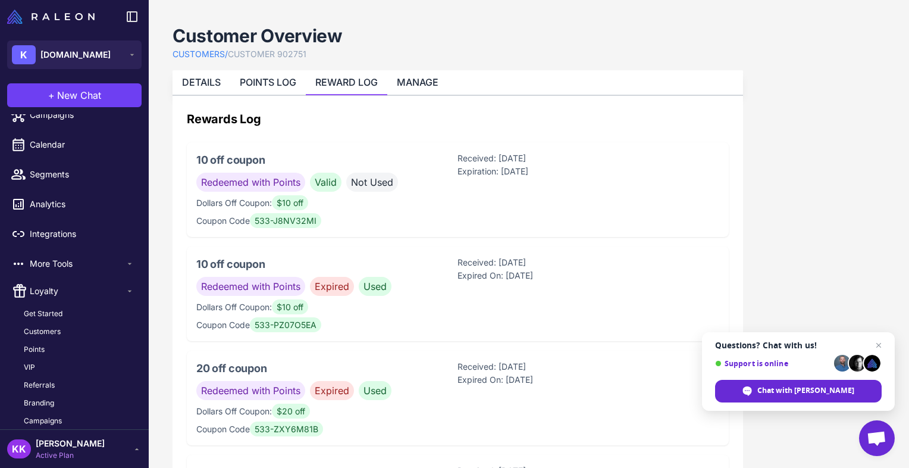
click at [290, 221] on span "533-J8NV32MI" at bounding box center [285, 220] width 71 height 15
drag, startPoint x: 259, startPoint y: 220, endPoint x: 318, endPoint y: 222, distance: 59.5
click at [318, 222] on span "533-J8NV32MI" at bounding box center [285, 220] width 71 height 15
copy span "533-J8NV32MI"
